Goal: Task Accomplishment & Management: Use online tool/utility

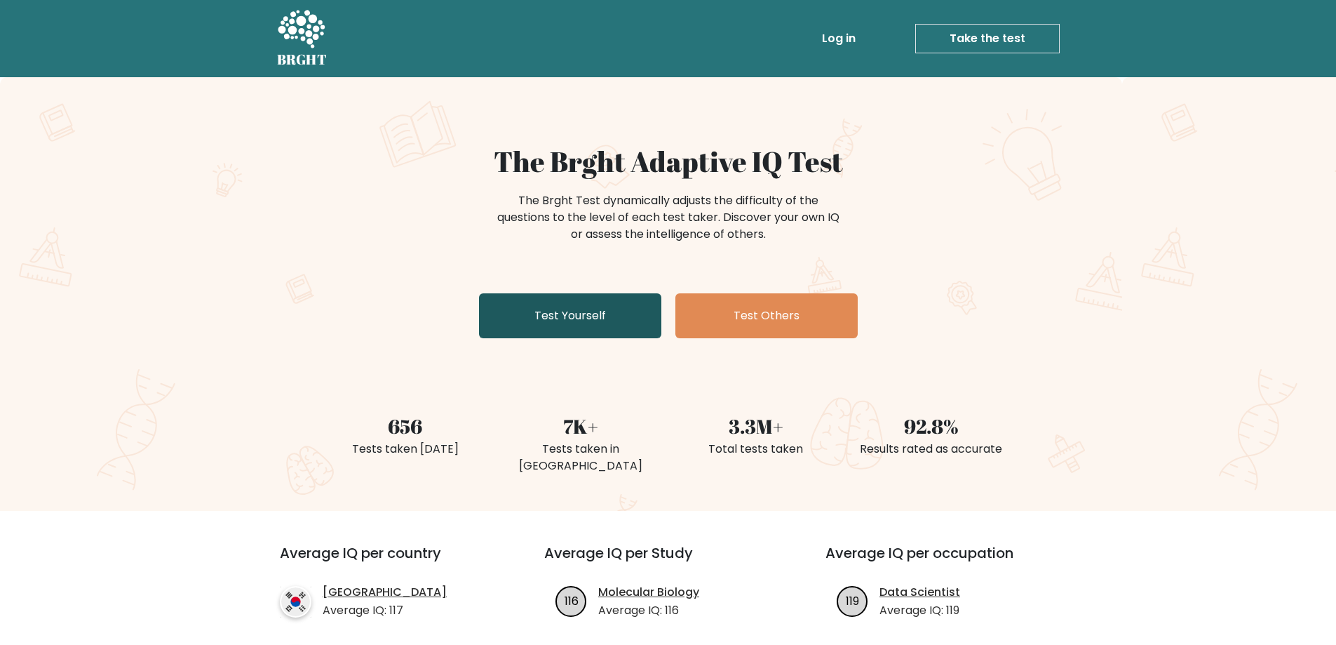
click at [602, 318] on link "Test Yourself" at bounding box center [570, 315] width 182 height 45
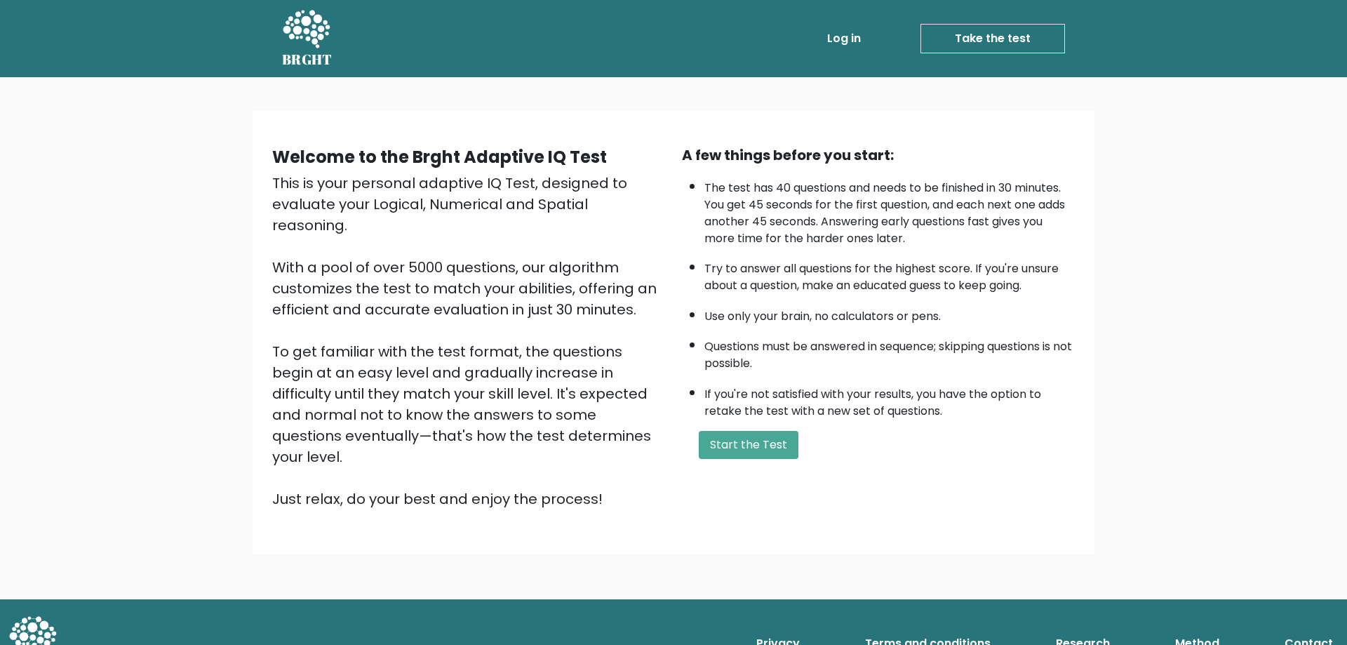
click at [736, 429] on div "A few things before you start: The test has 40 questions and needs to be finish…" at bounding box center [878, 326] width 410 height 365
click at [741, 441] on button "Start the Test" at bounding box center [749, 445] width 100 height 28
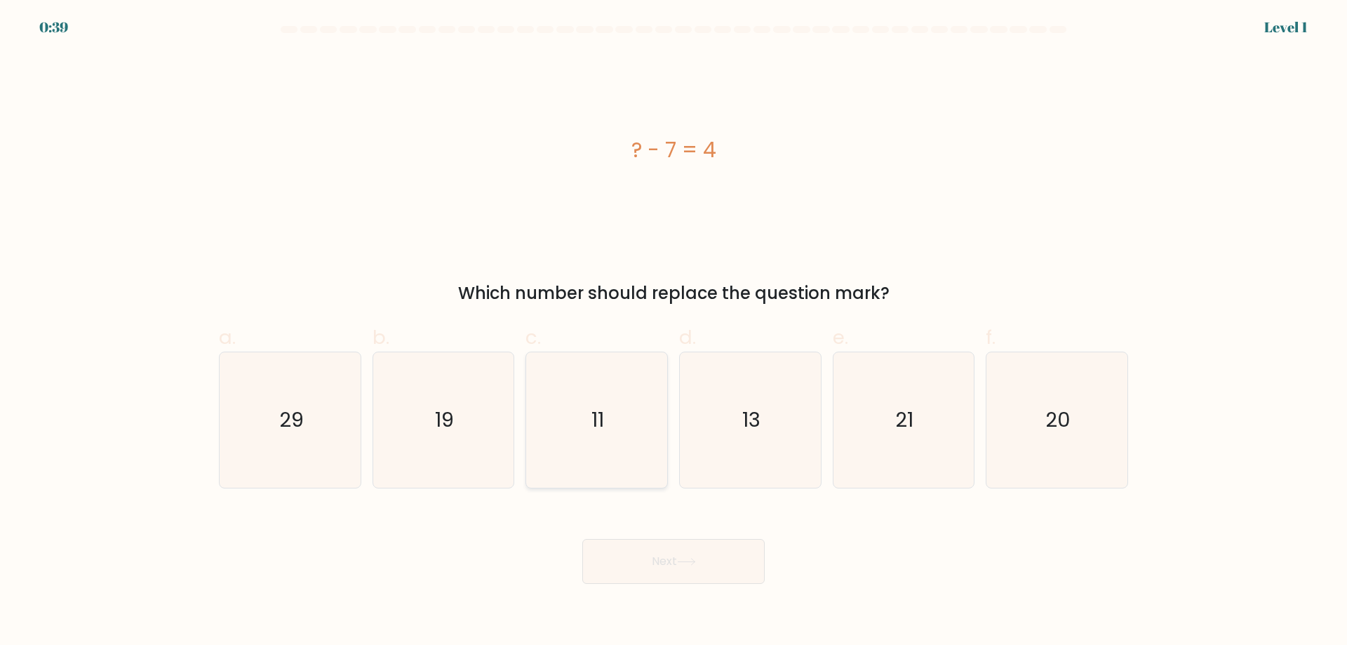
click at [621, 404] on icon "11" at bounding box center [596, 419] width 135 height 135
click at [673, 332] on input "c. 11" at bounding box center [673, 327] width 1 height 9
radio input "true"
click at [656, 571] on button "Next" at bounding box center [673, 561] width 182 height 45
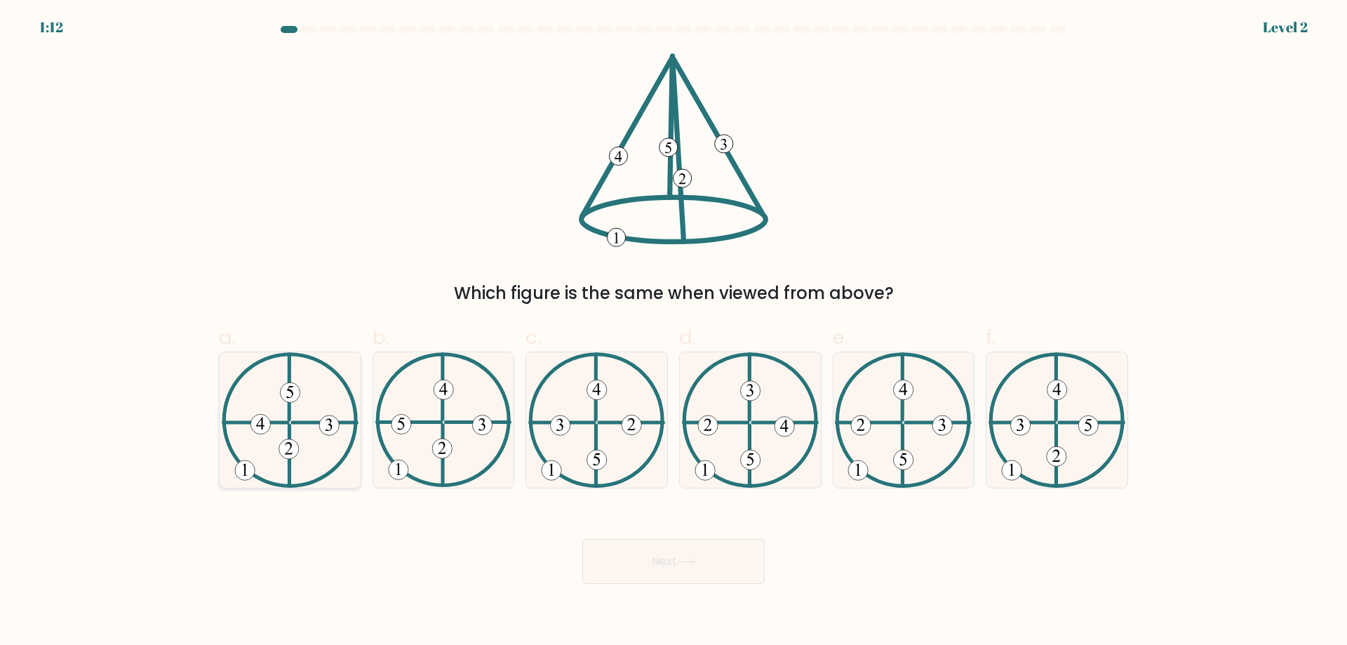
click at [316, 431] on icon at bounding box center [290, 419] width 137 height 135
click at [673, 332] on input "a." at bounding box center [673, 327] width 1 height 9
radio input "true"
click at [683, 577] on button "Next" at bounding box center [673, 561] width 182 height 45
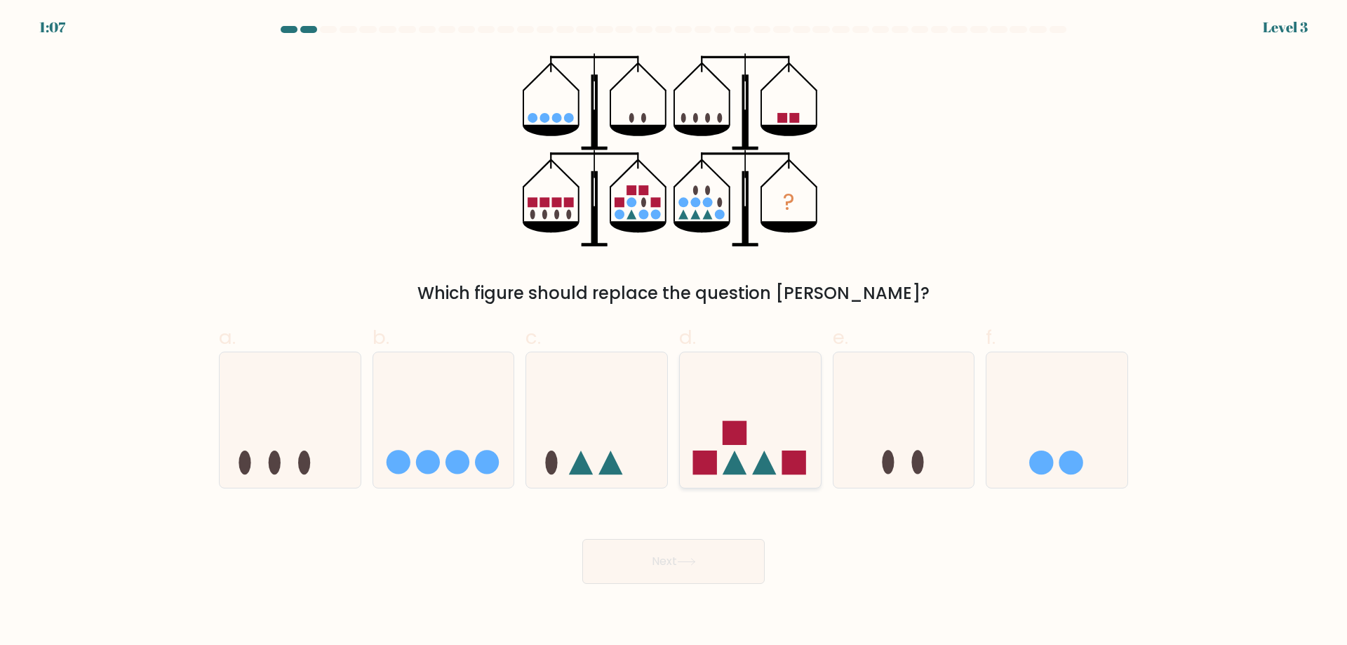
click at [754, 433] on icon at bounding box center [750, 419] width 141 height 116
click at [674, 332] on input "d." at bounding box center [673, 327] width 1 height 9
radio input "true"
click at [690, 589] on body "1:06 Level 3" at bounding box center [673, 322] width 1347 height 645
click at [692, 567] on button "Next" at bounding box center [673, 561] width 182 height 45
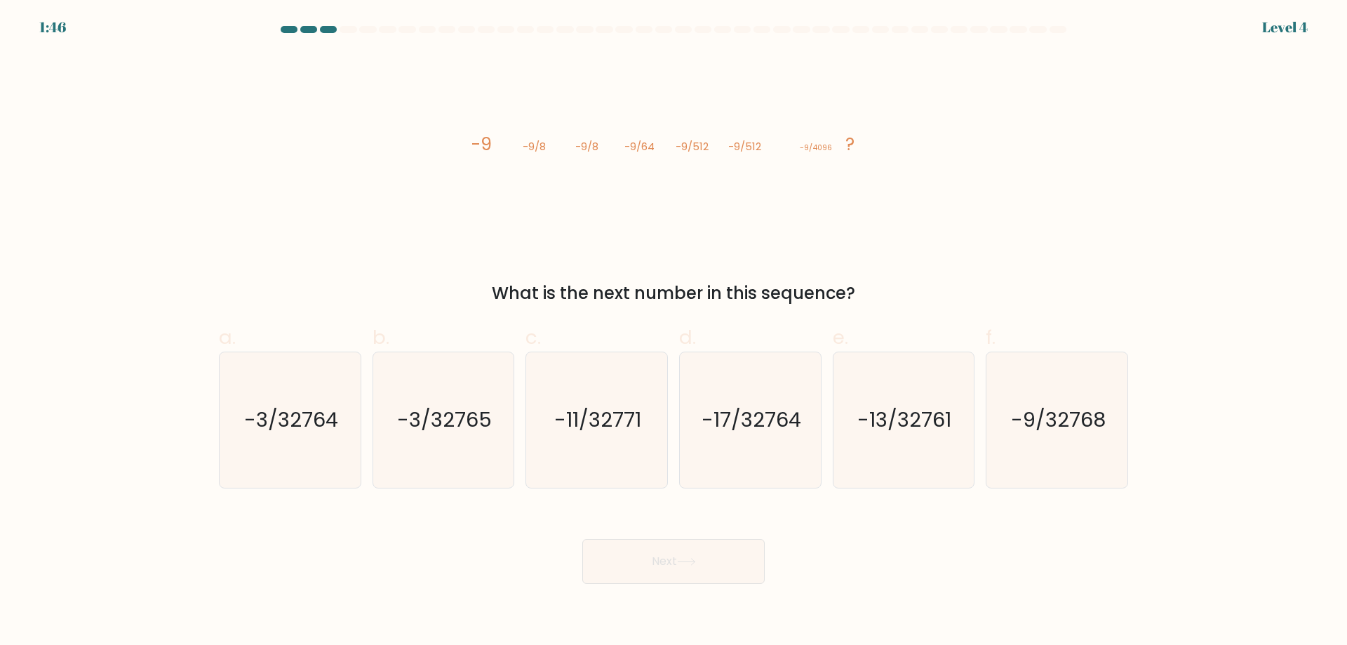
click at [502, 149] on icon "image/svg+xml -9 -9/8 -9/8 -9/64 -9/512 -9/512 -9/4096 ?" at bounding box center [673, 150] width 421 height 194
click at [553, 145] on icon "image/svg+xml -9 -9/8 -9/8 -9/64 -9/512 -9/512 -9/4096 ?" at bounding box center [673, 150] width 421 height 194
click at [670, 149] on icon "image/svg+xml -9 -9/8 -9/8 -9/64 -9/512 -9/512 -9/4096 ?" at bounding box center [673, 150] width 421 height 194
click at [335, 32] on div at bounding box center [673, 32] width 926 height 13
click at [335, 32] on div at bounding box center [328, 29] width 17 height 7
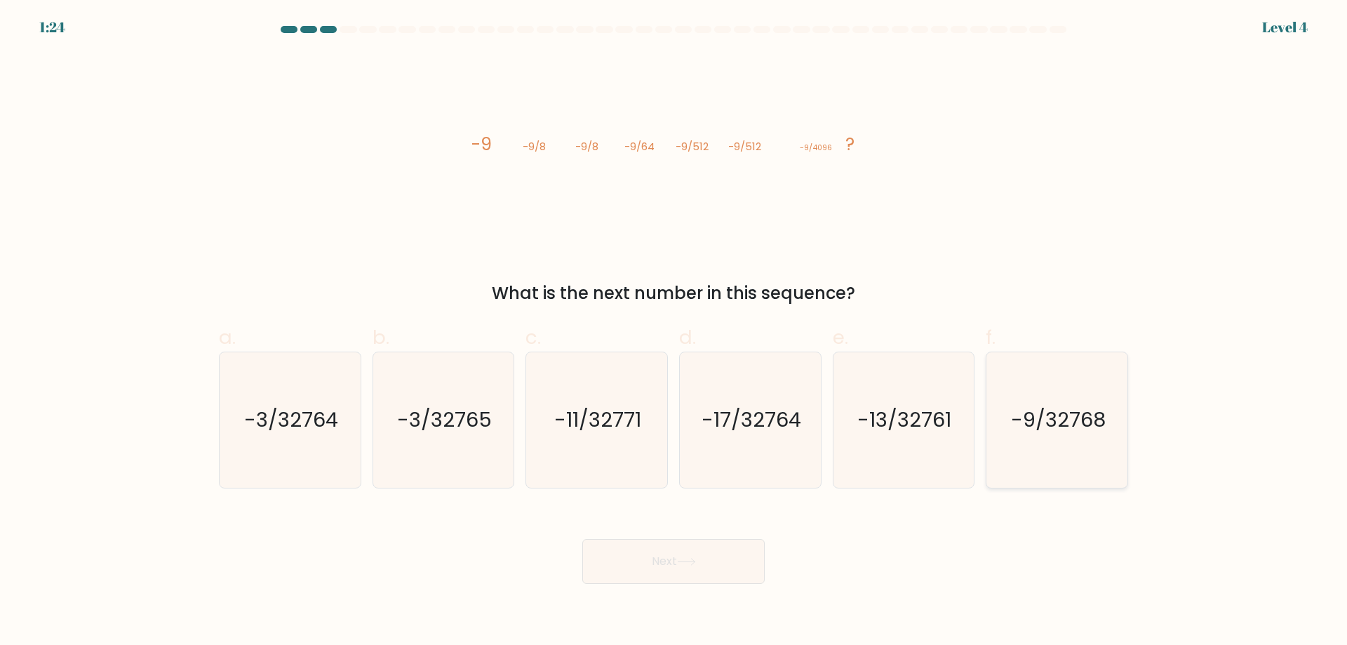
drag, startPoint x: 1027, startPoint y: 410, endPoint x: 839, endPoint y: 506, distance: 212.0
click at [1025, 410] on text "-9/32768" at bounding box center [1058, 419] width 95 height 28
click at [674, 332] on input "f. -9/32768" at bounding box center [673, 327] width 1 height 9
radio input "true"
click at [677, 558] on button "Next" at bounding box center [673, 561] width 182 height 45
